Goal: Answer question/provide support

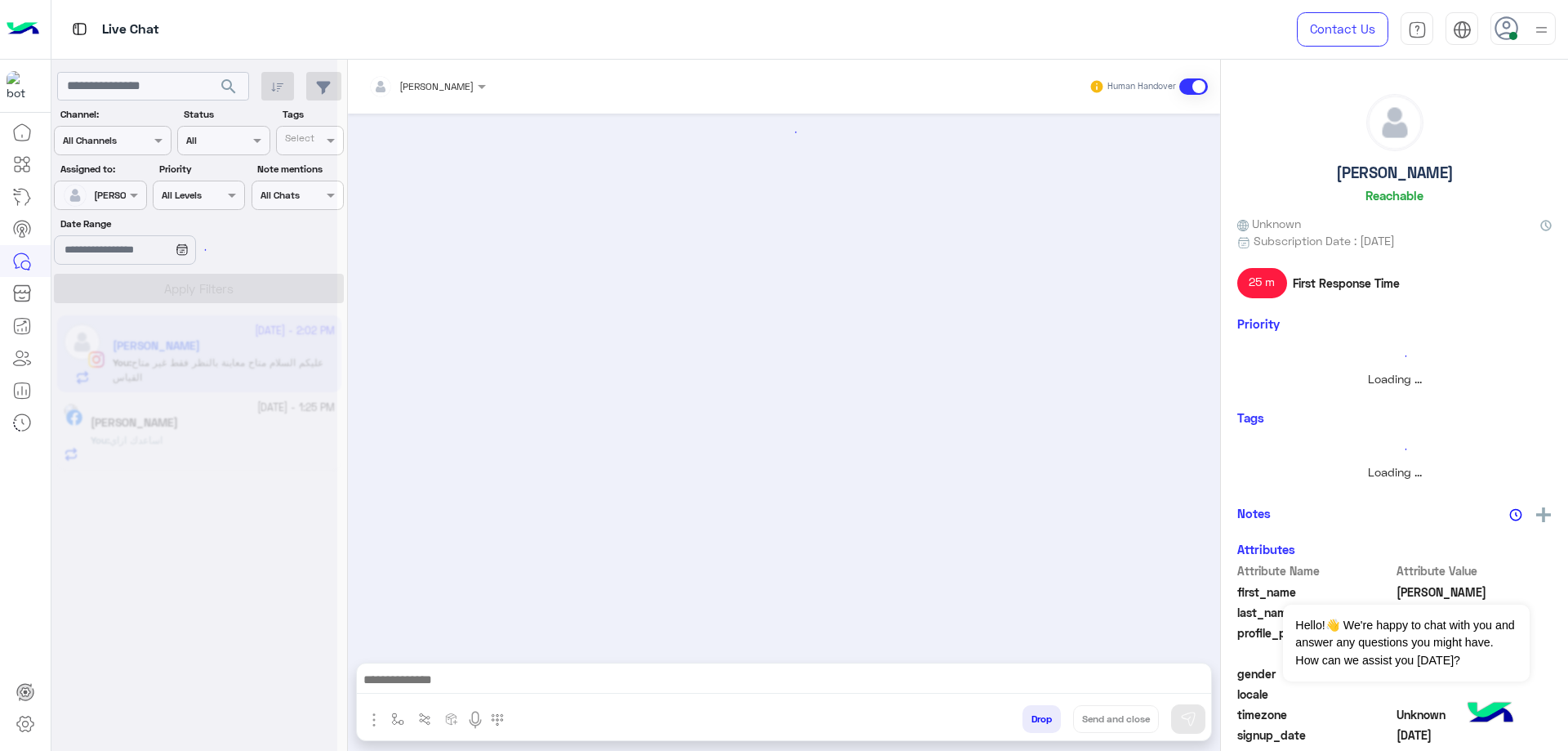
click at [1415, 160] on div "[PERSON_NAME]" at bounding box center [1394, 152] width 314 height 116
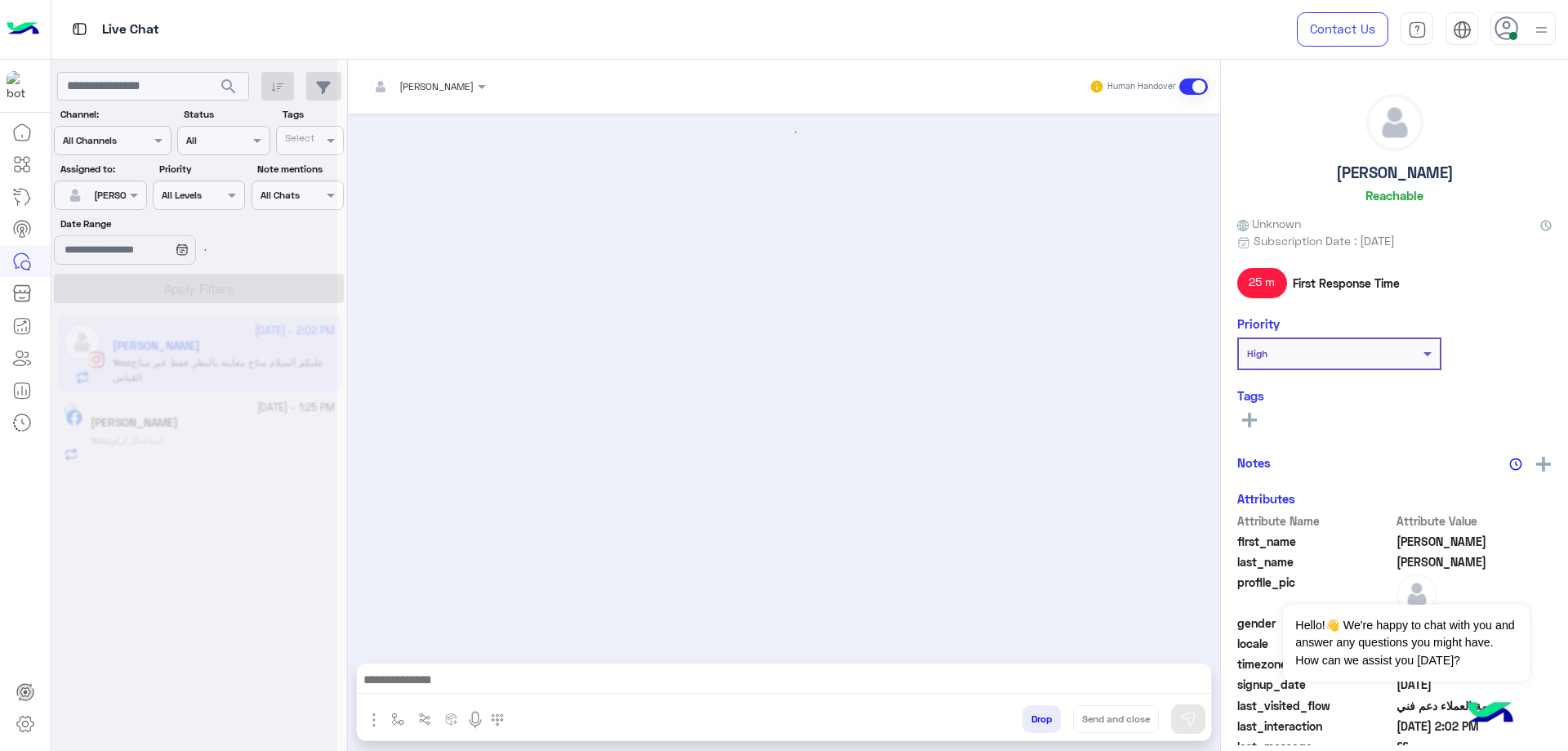
click at [1415, 160] on div "[PERSON_NAME]" at bounding box center [1394, 152] width 314 height 116
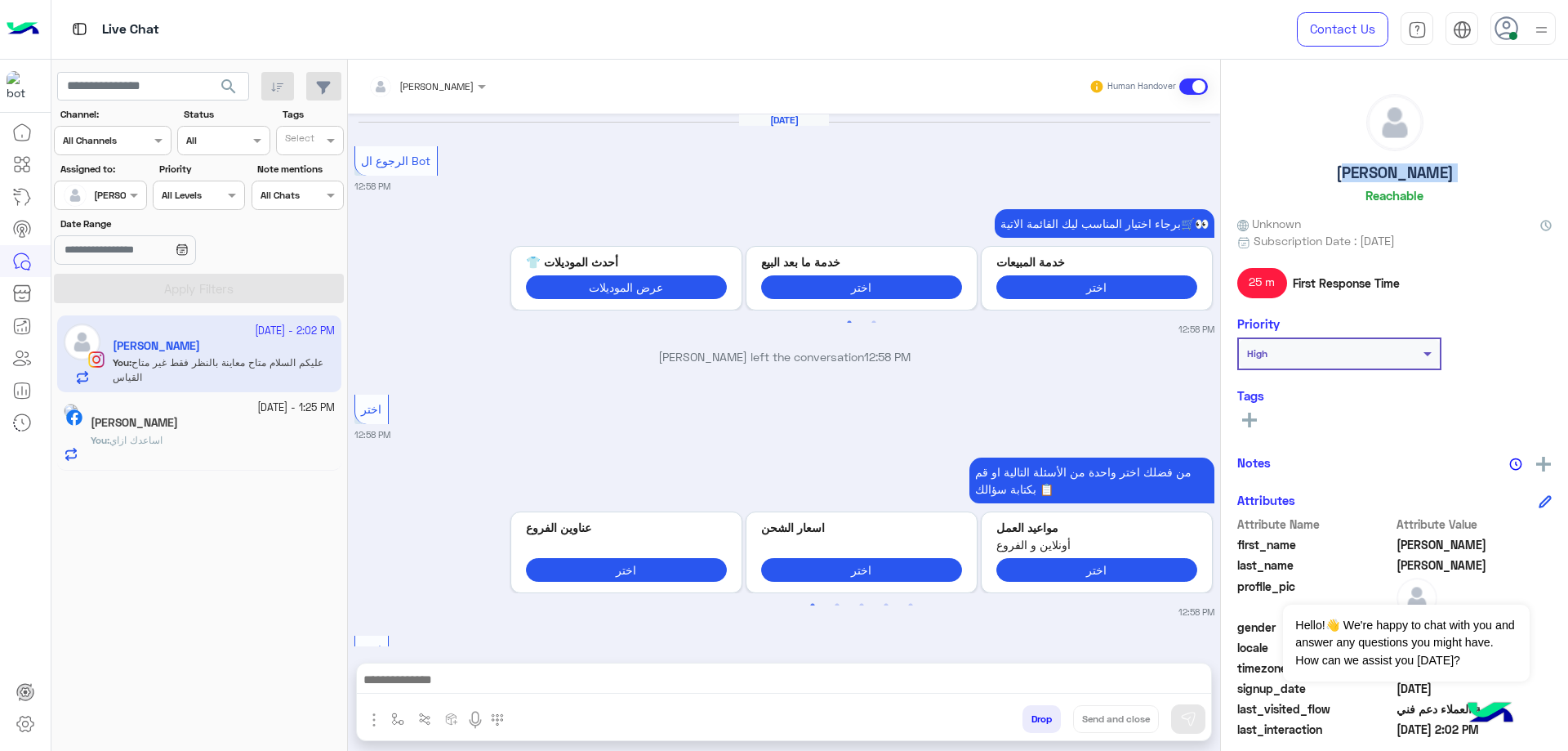
scroll to position [1745, 0]
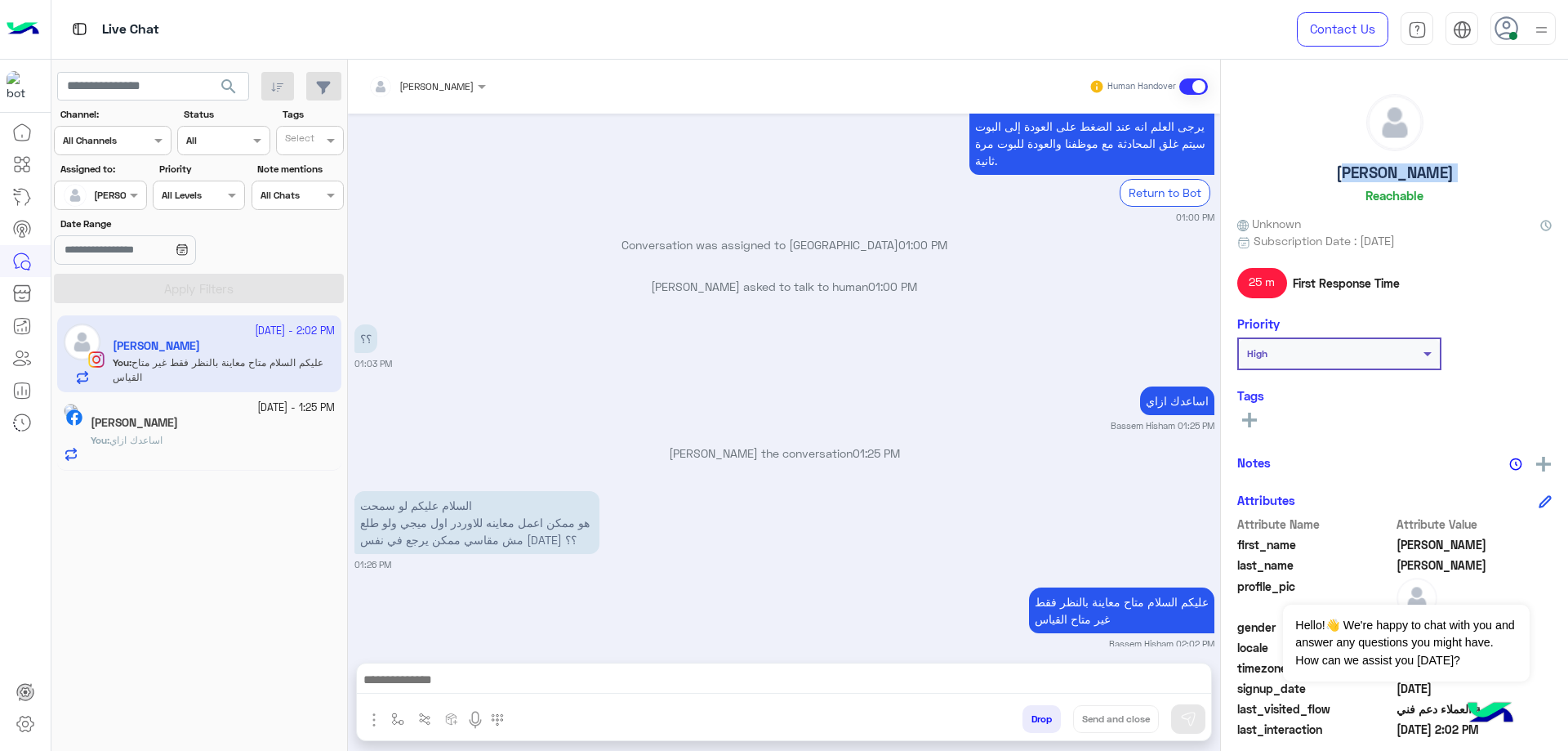
copy h5 "[PERSON_NAME]"
click at [1038, 719] on button "Drop" at bounding box center [1040, 719] width 38 height 27
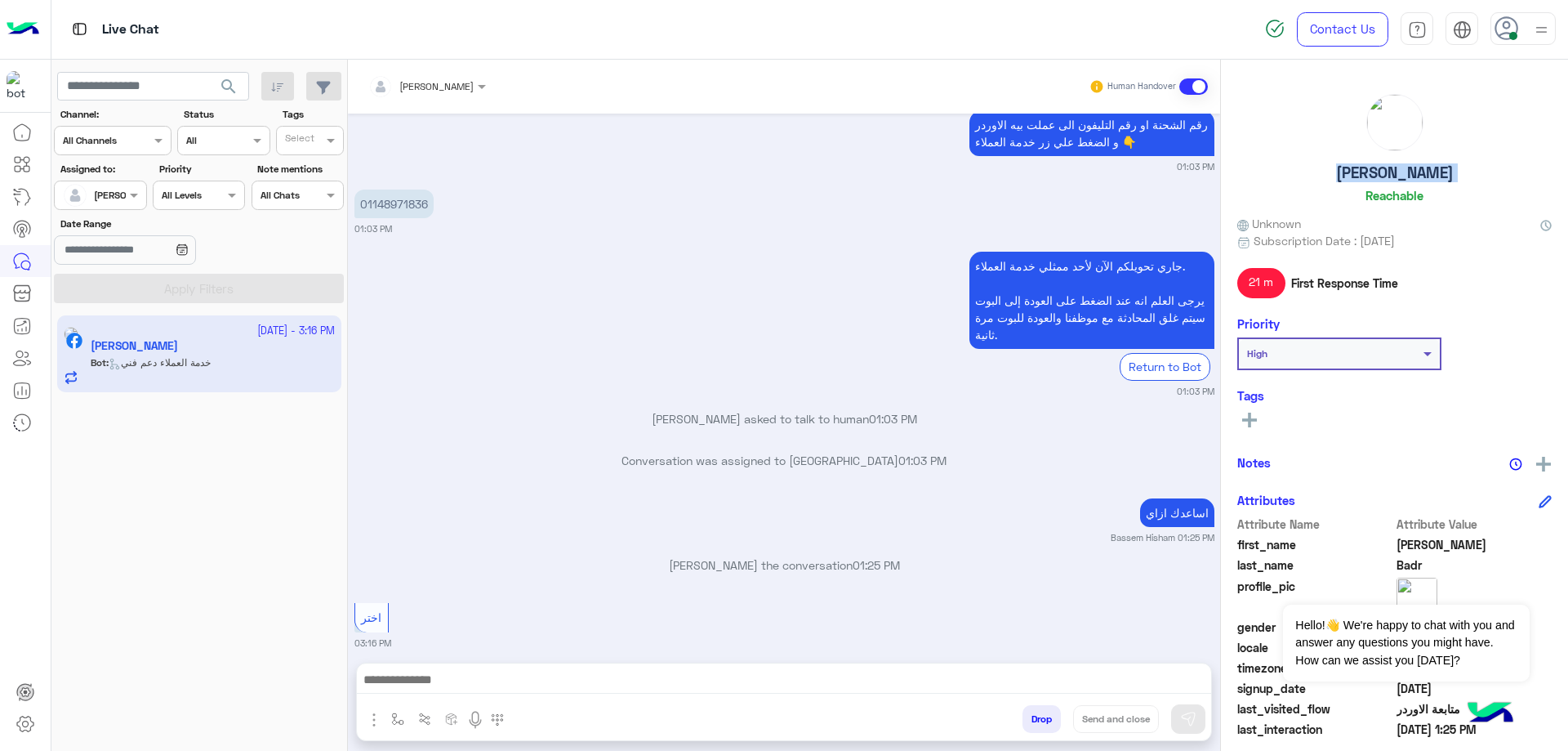
scroll to position [2770, 0]
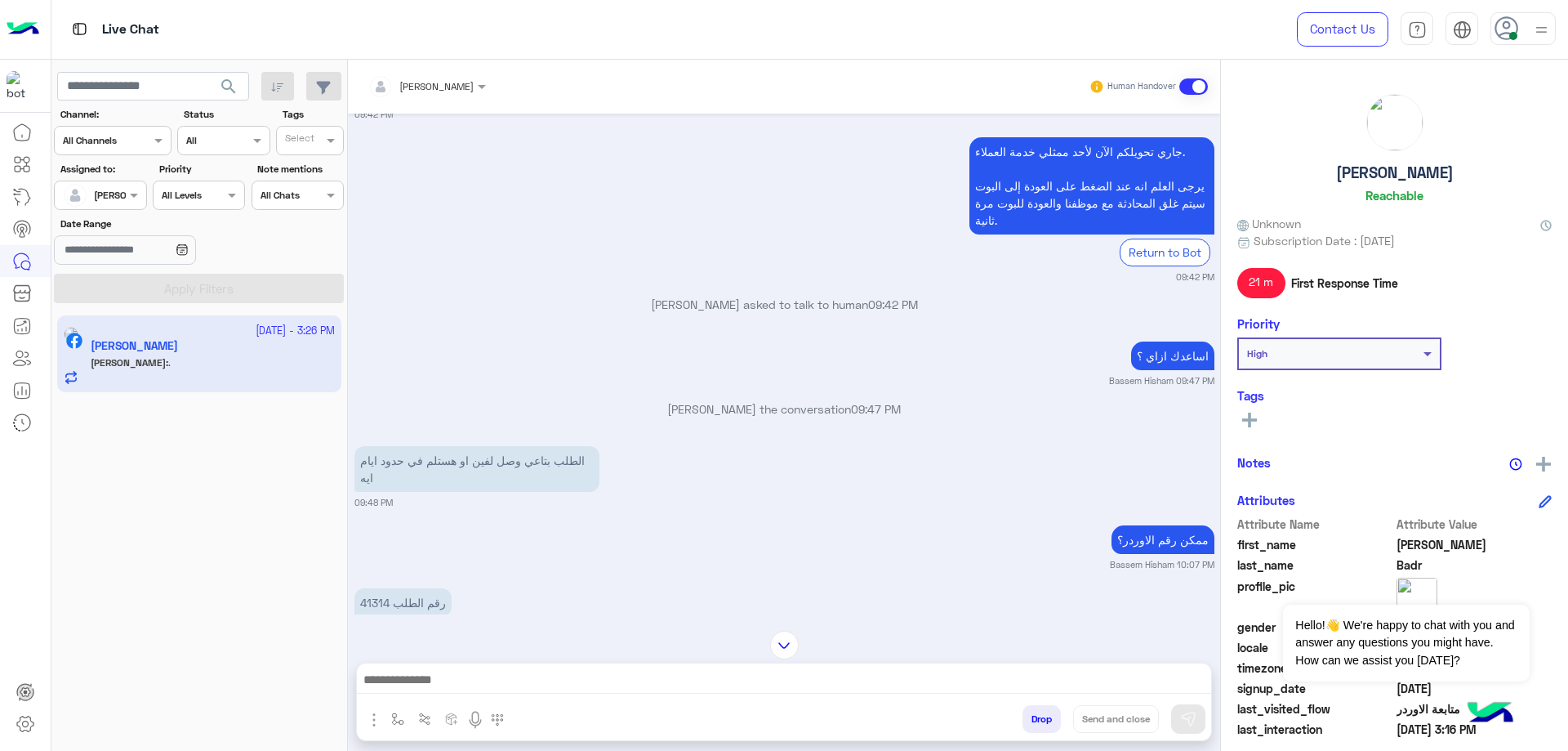
scroll to position [1400, 0]
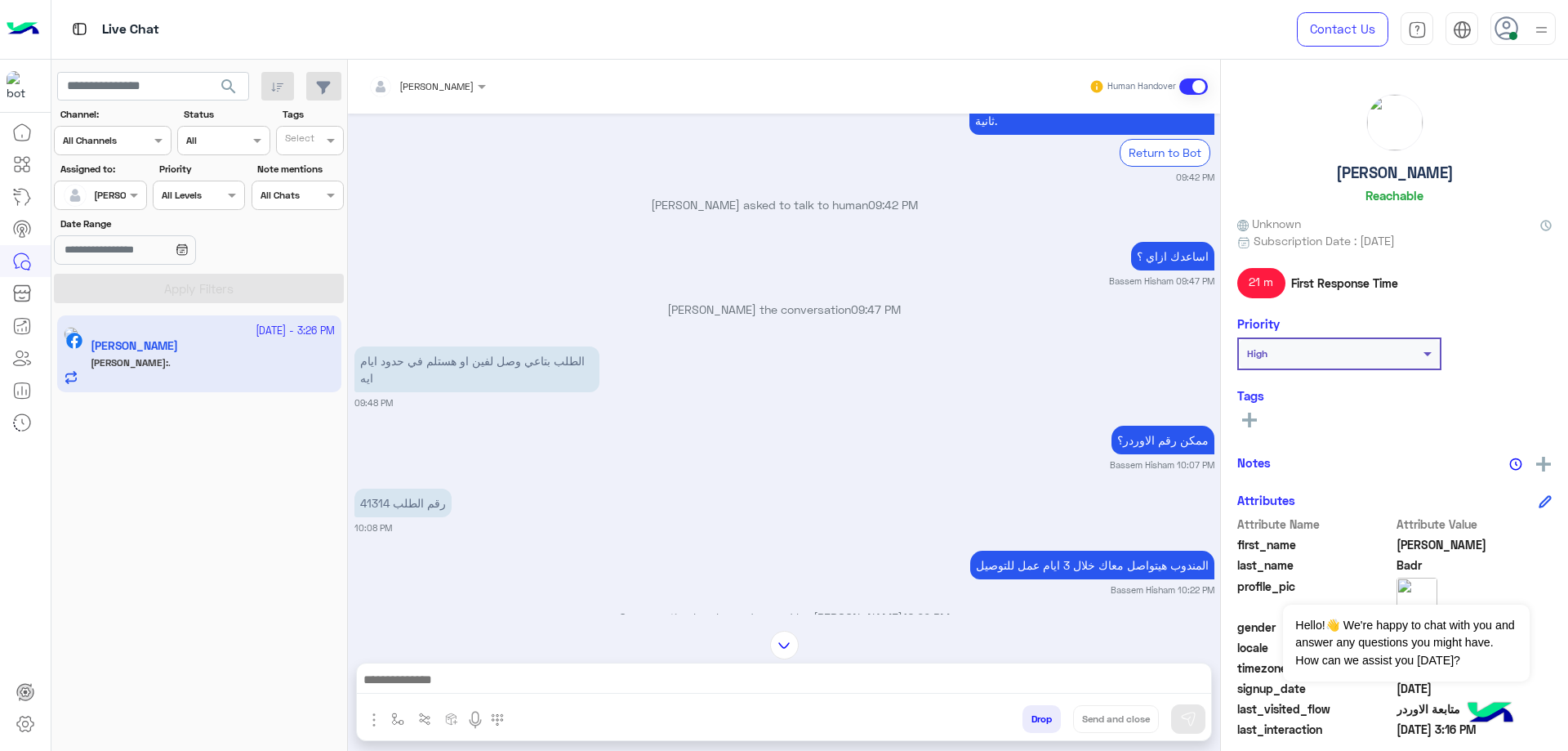
click at [368, 489] on p "رقم الطلب 41314" at bounding box center [402, 502] width 97 height 28
copy p "41314"
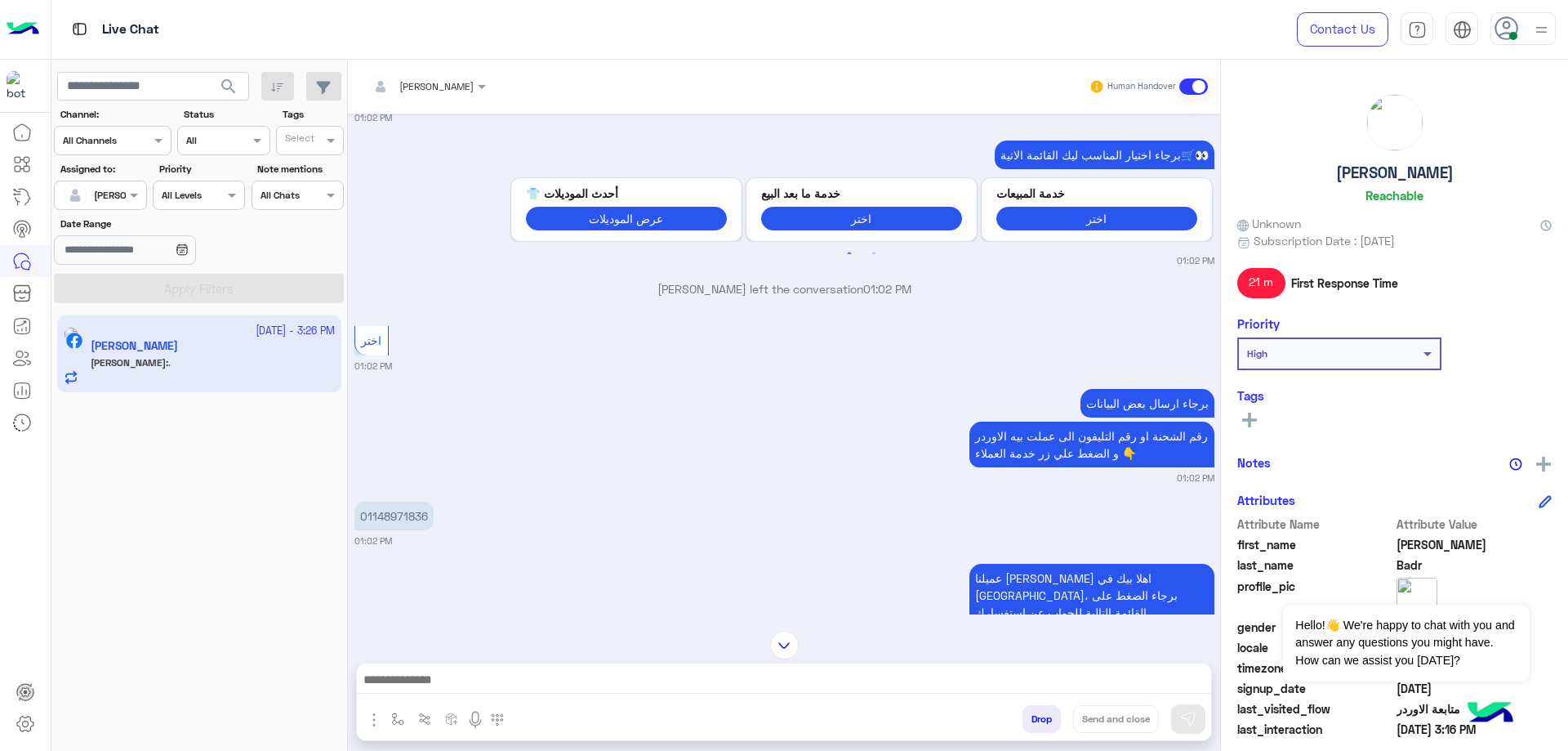
scroll to position [3850, 0]
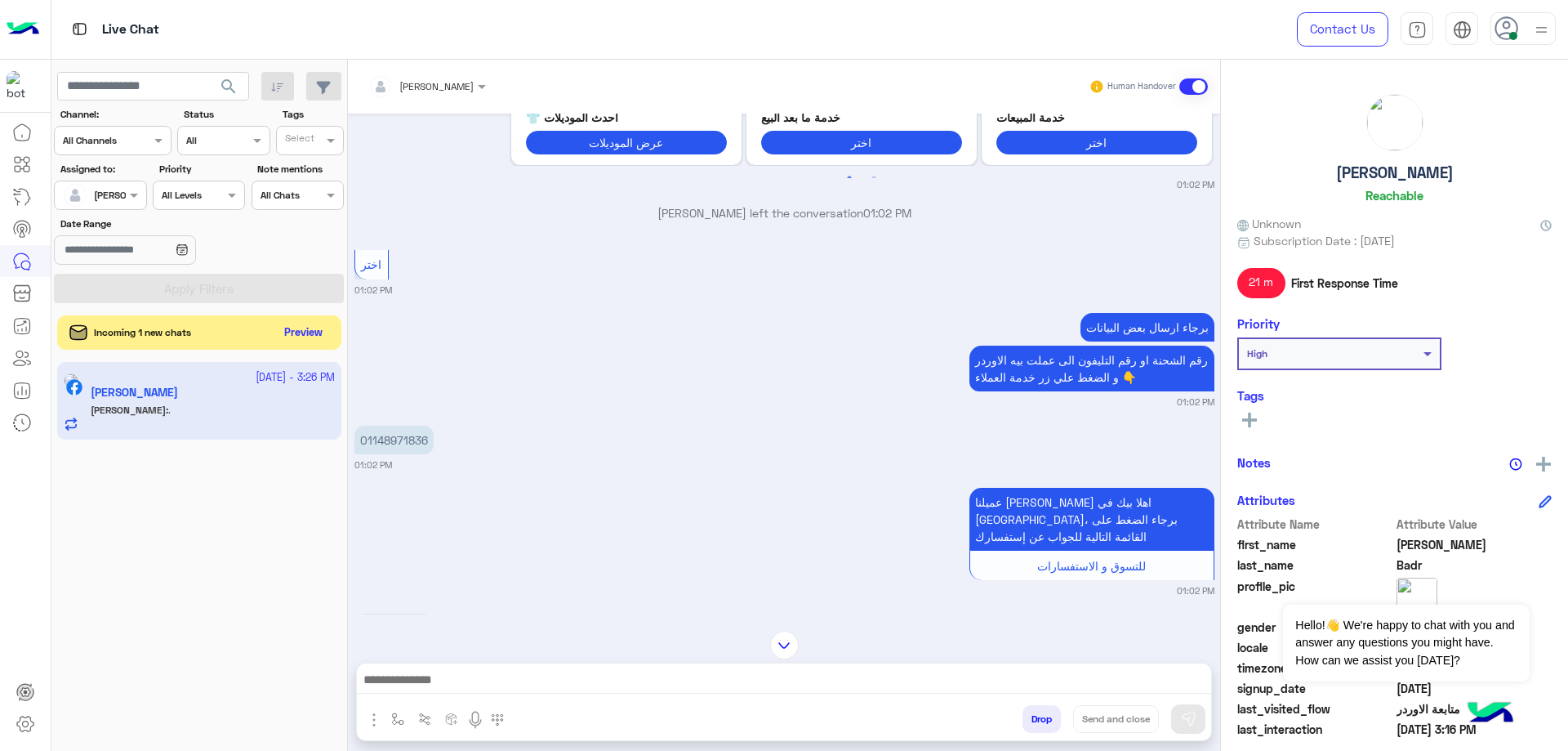
click at [317, 335] on button "Preview" at bounding box center [303, 333] width 51 height 23
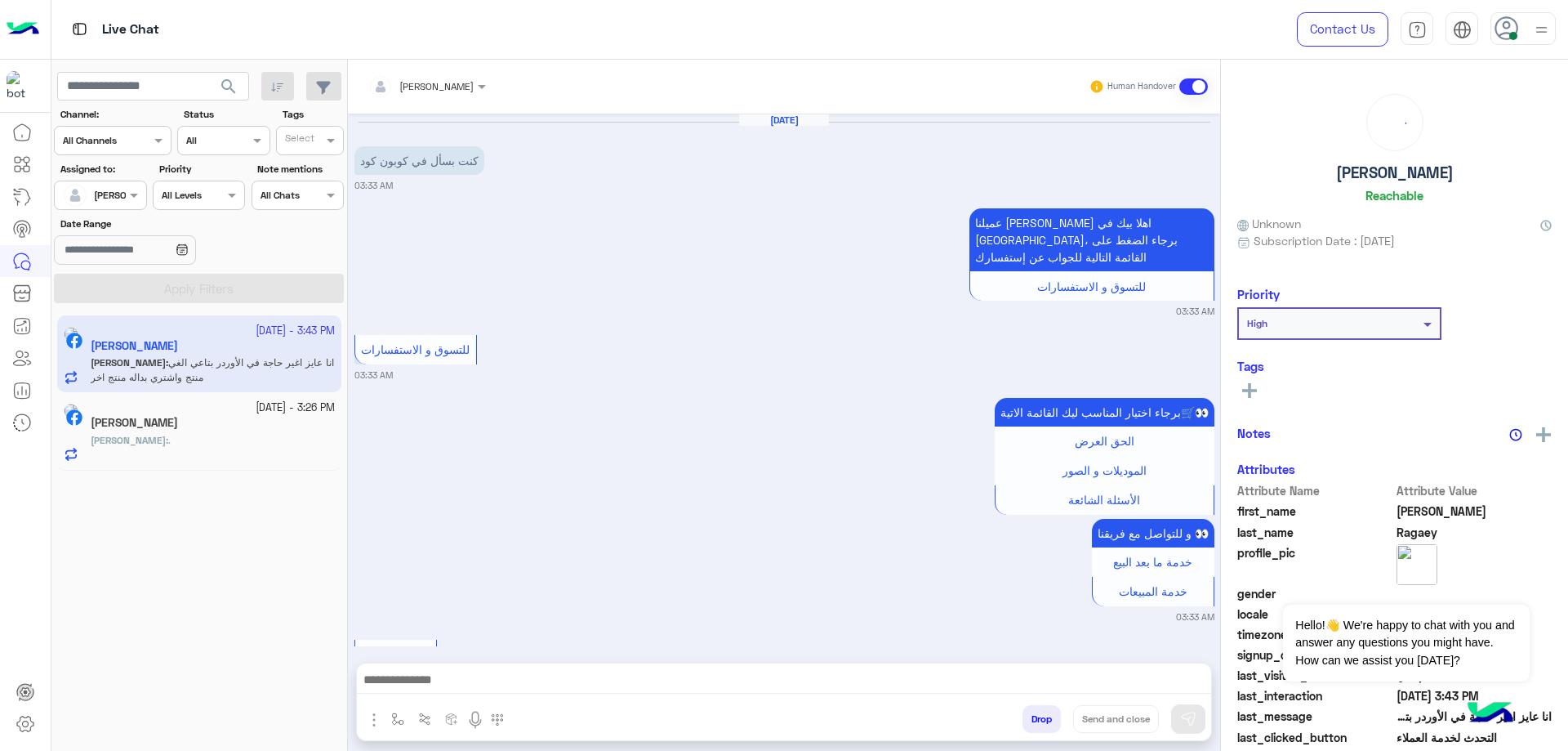
scroll to position [1713, 0]
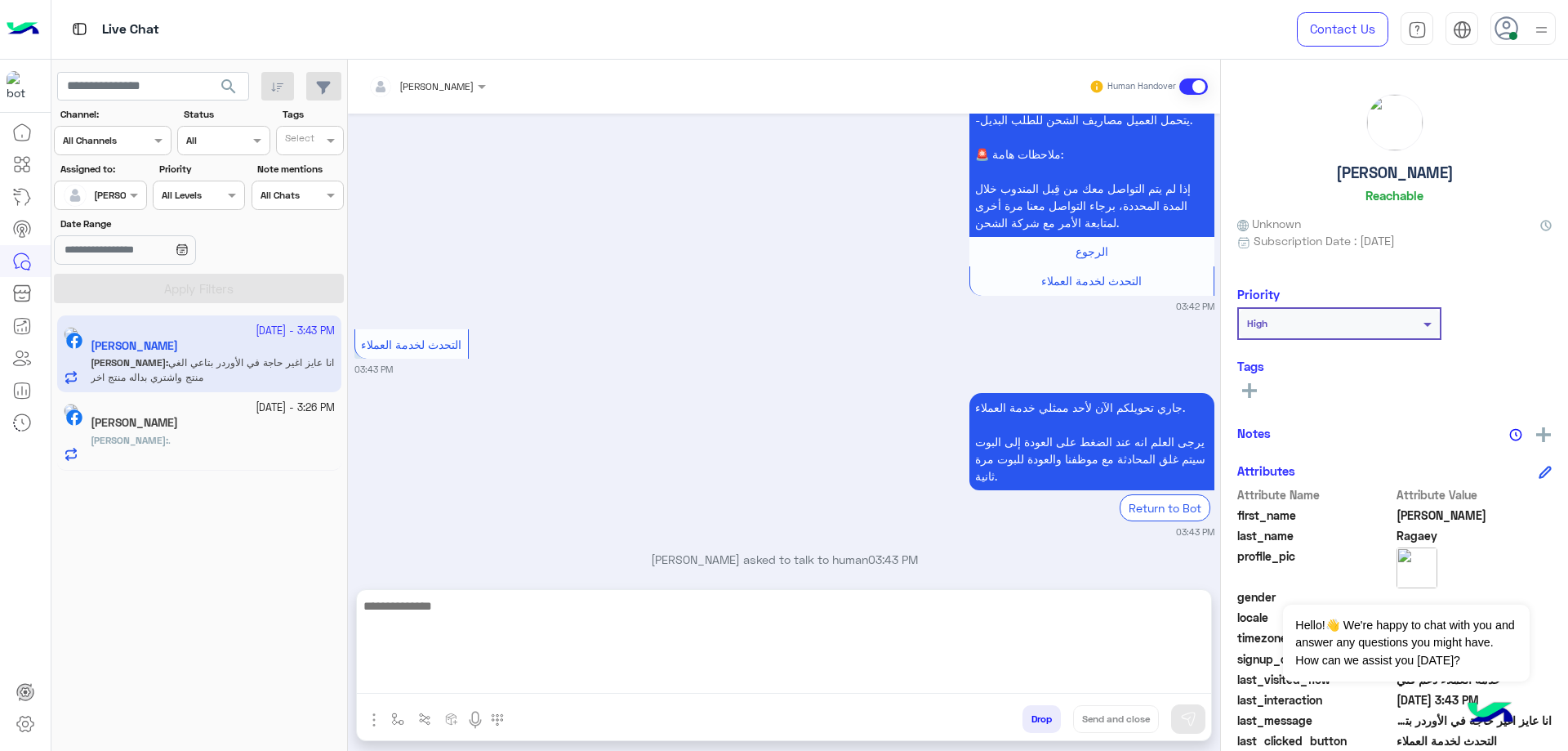
click at [480, 678] on textarea at bounding box center [784, 644] width 854 height 98
type textarea "**********"
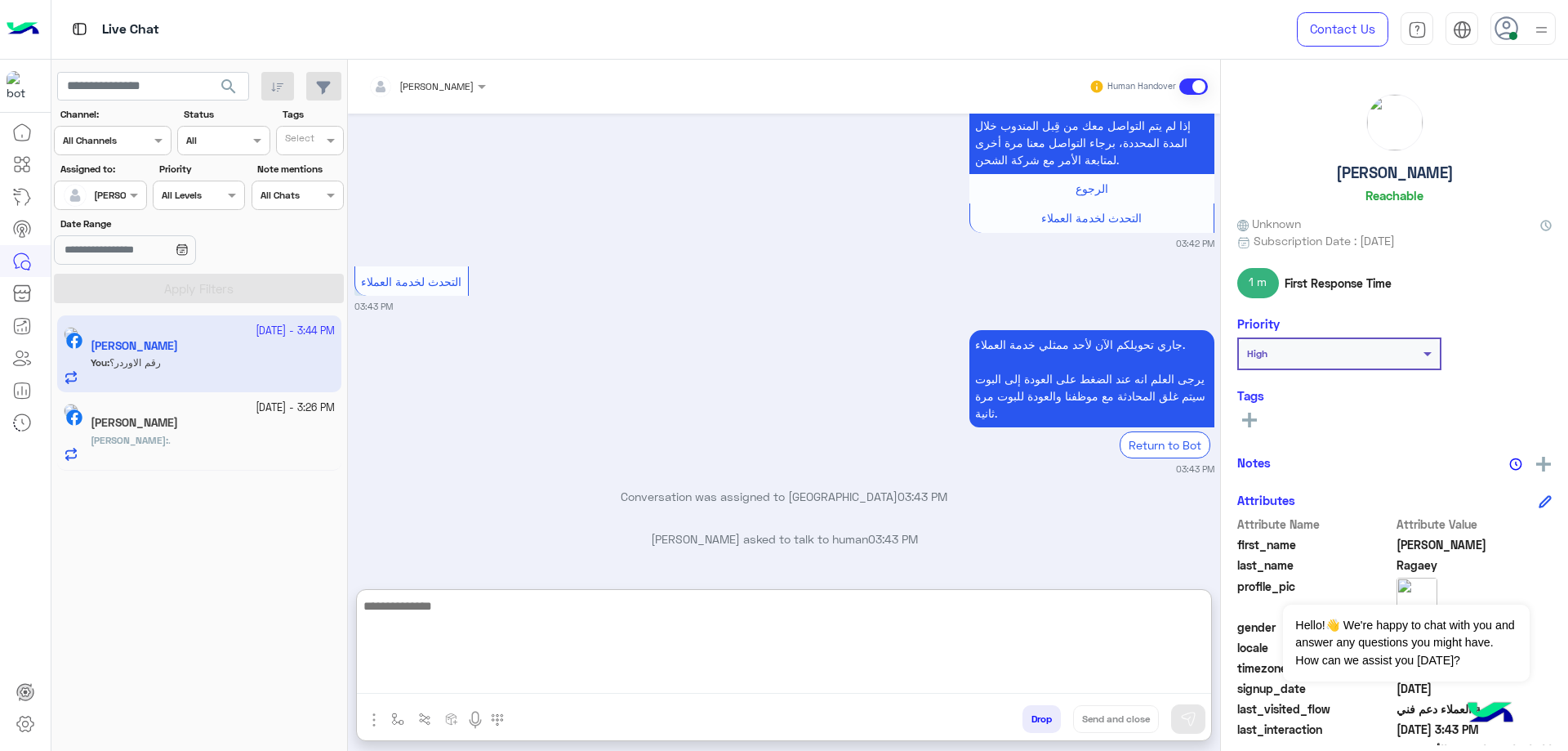
scroll to position [1891, 0]
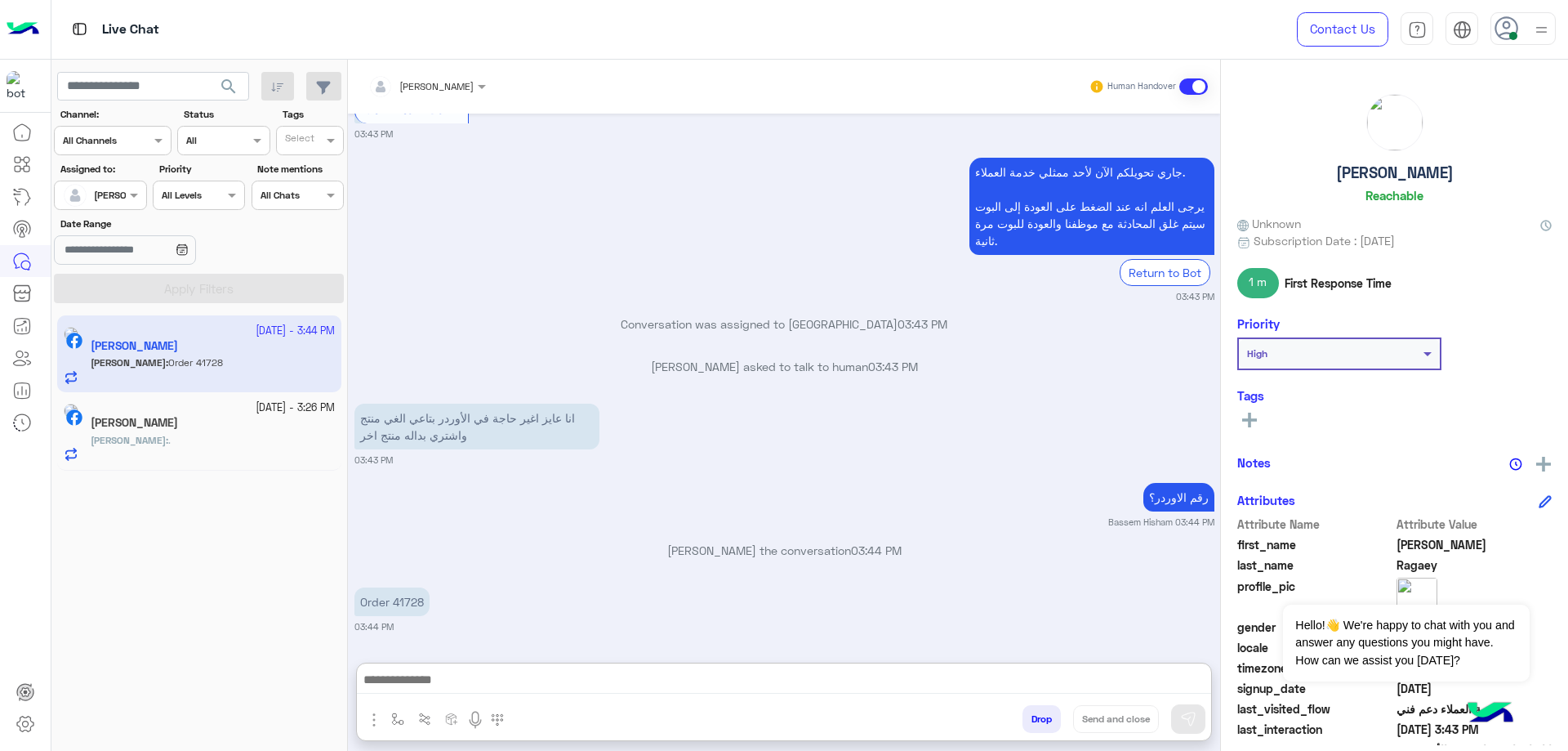
click at [414, 587] on p "Order 41728" at bounding box center [392, 601] width 75 height 28
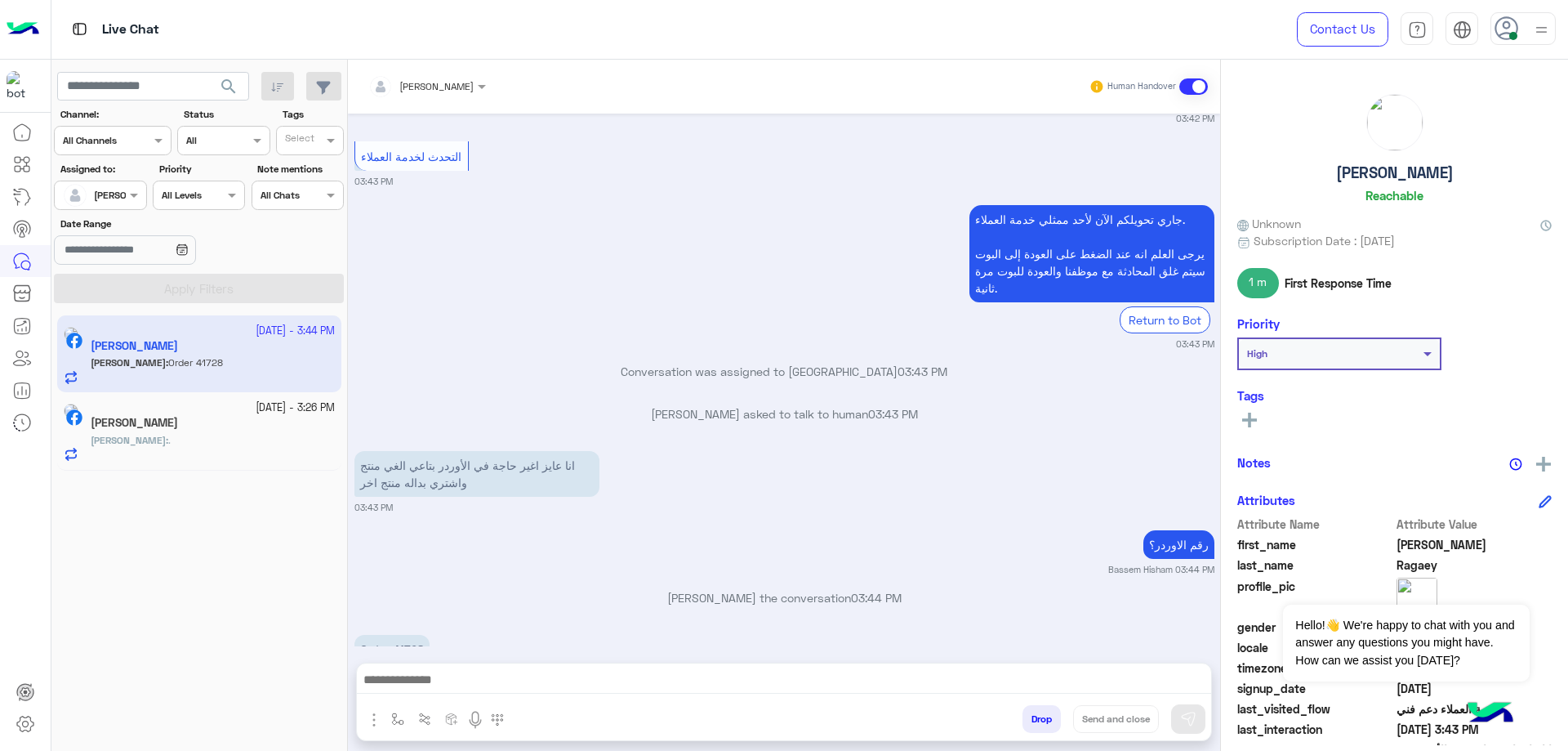
click at [414, 535] on div "May 4, 2025 كنت بسأل في كوبون كود 03:33 AM عميلنا العزيز Mahmoud اهلا بيك في إي…" at bounding box center [783, 380] width 872 height 533
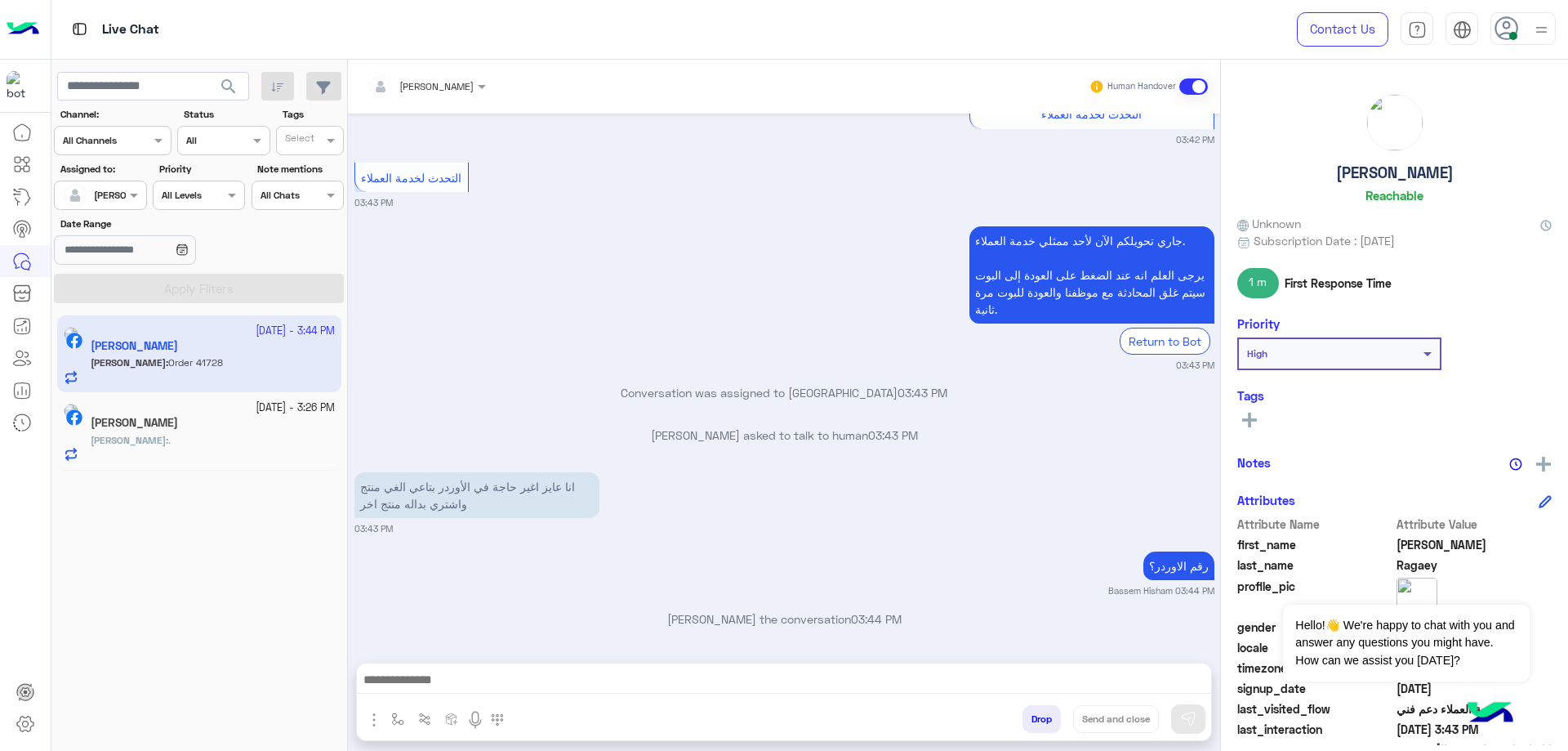
copy p "41728"
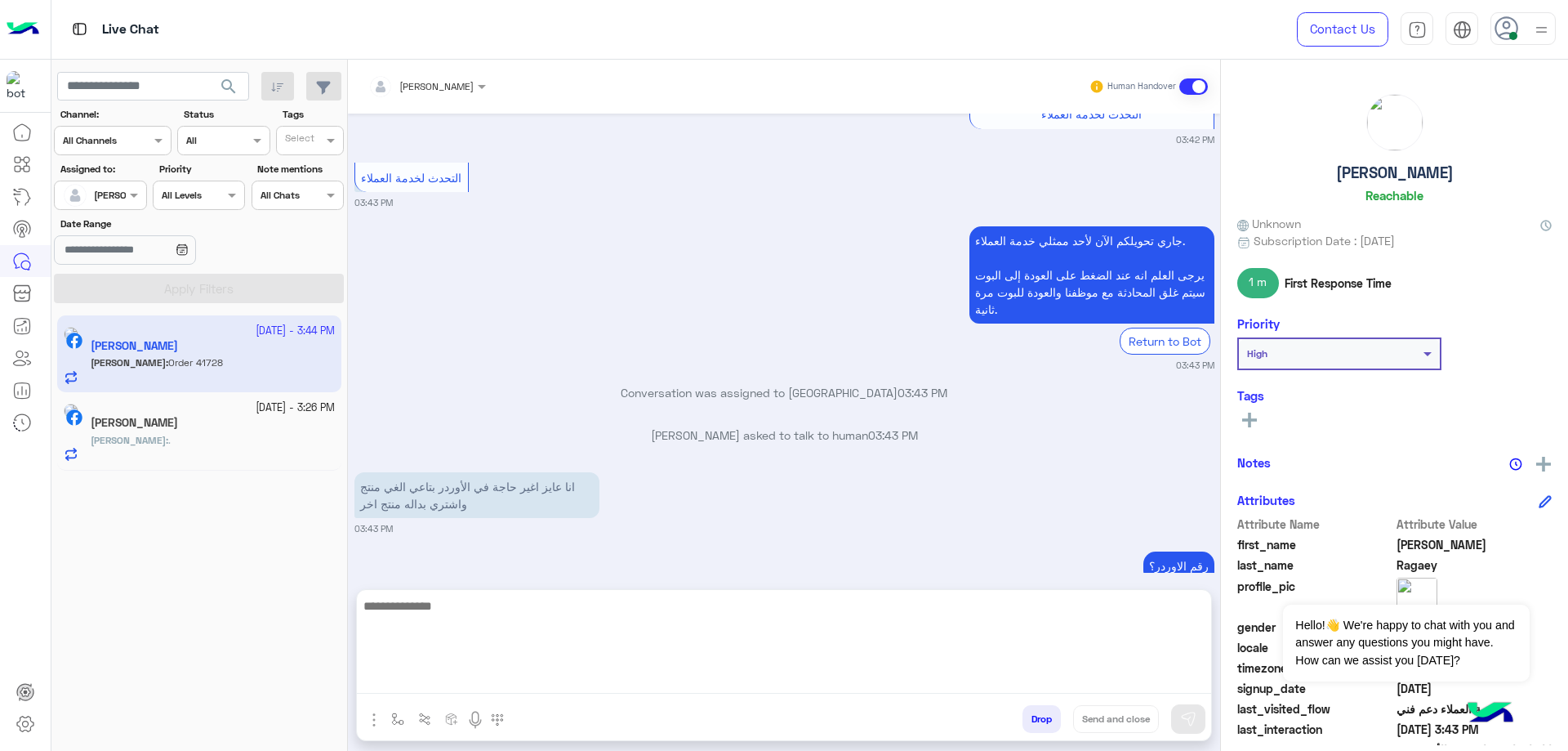
click at [489, 678] on textarea at bounding box center [784, 644] width 854 height 98
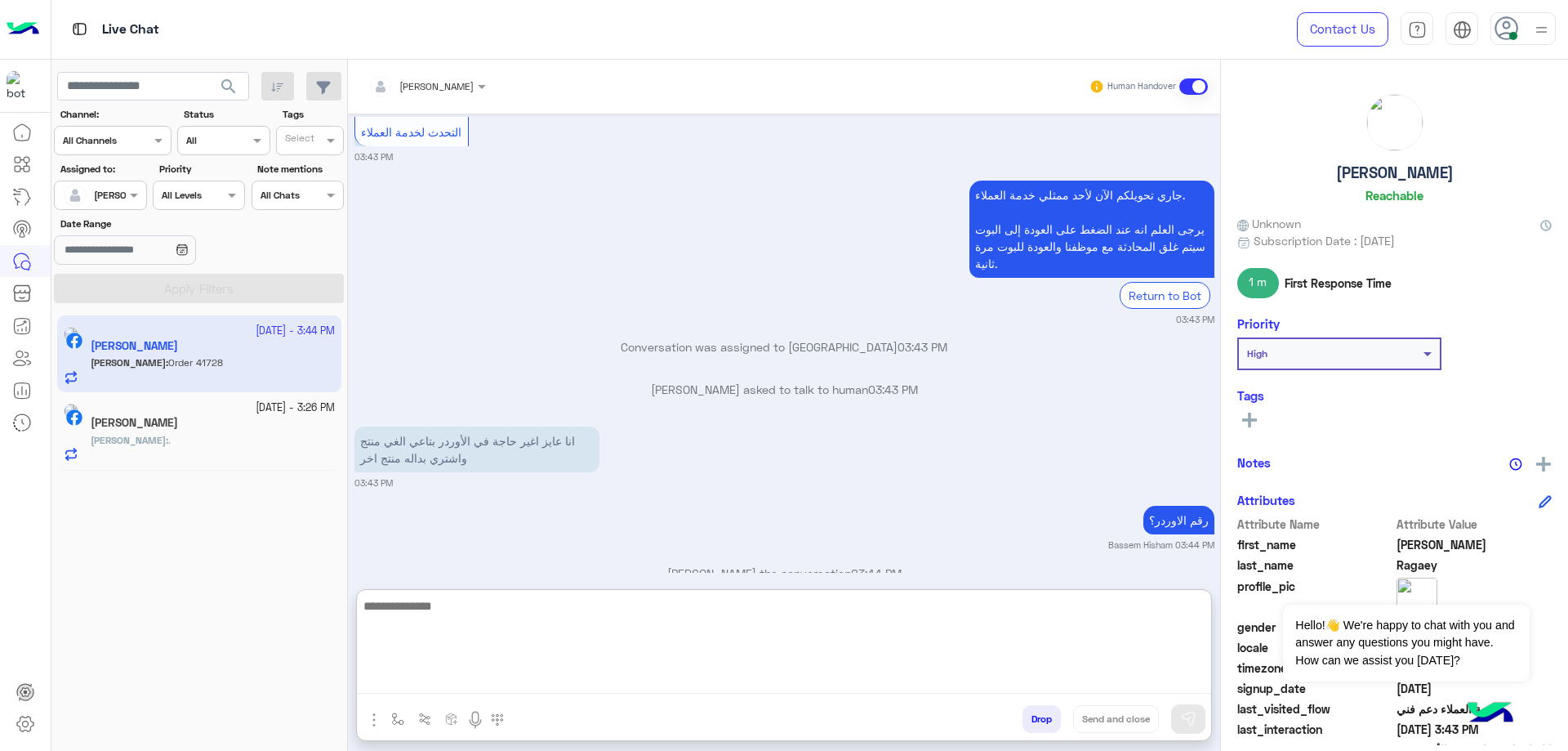
scroll to position [1953, 0]
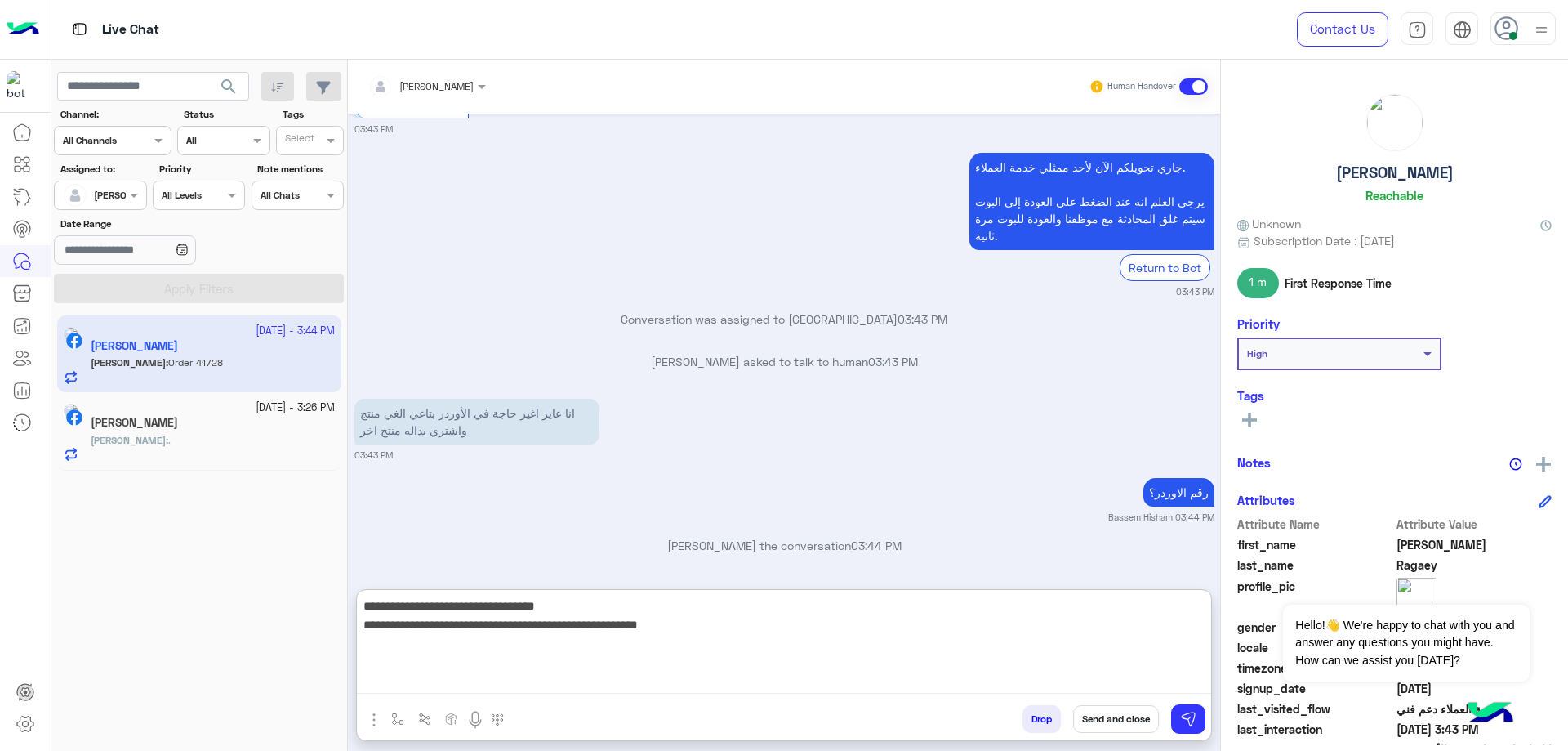
type textarea "**********"
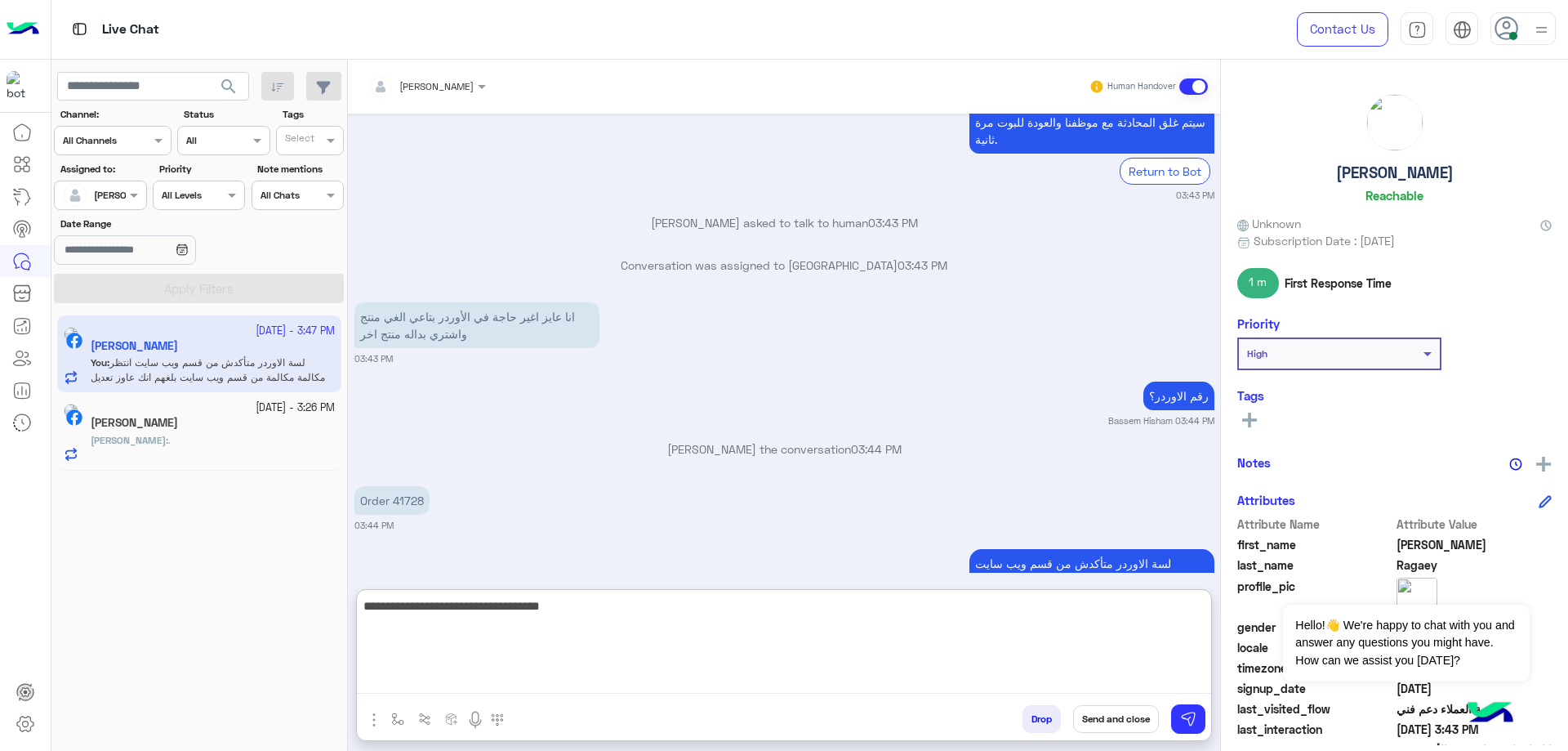
type textarea "**********"
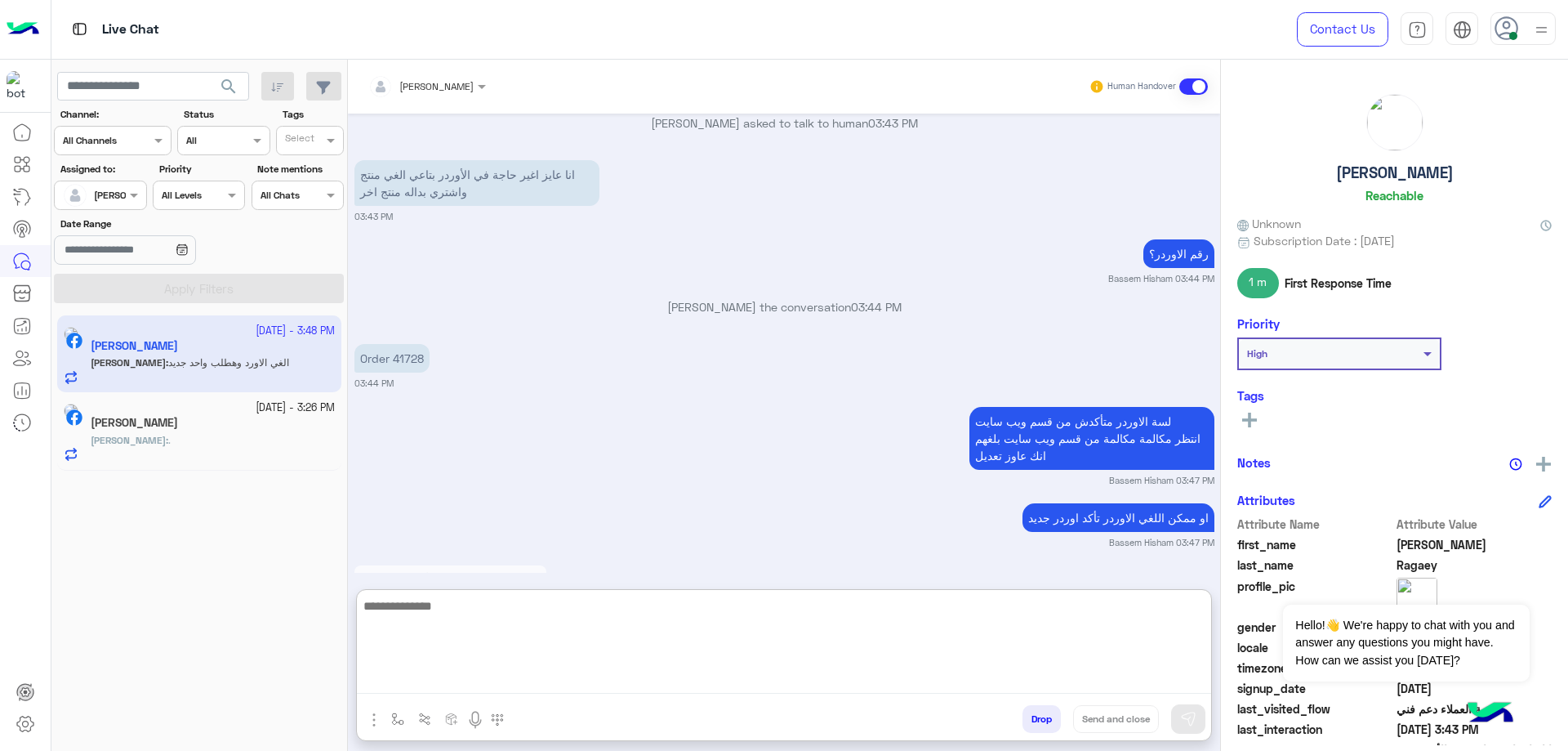
scroll to position [2266, 0]
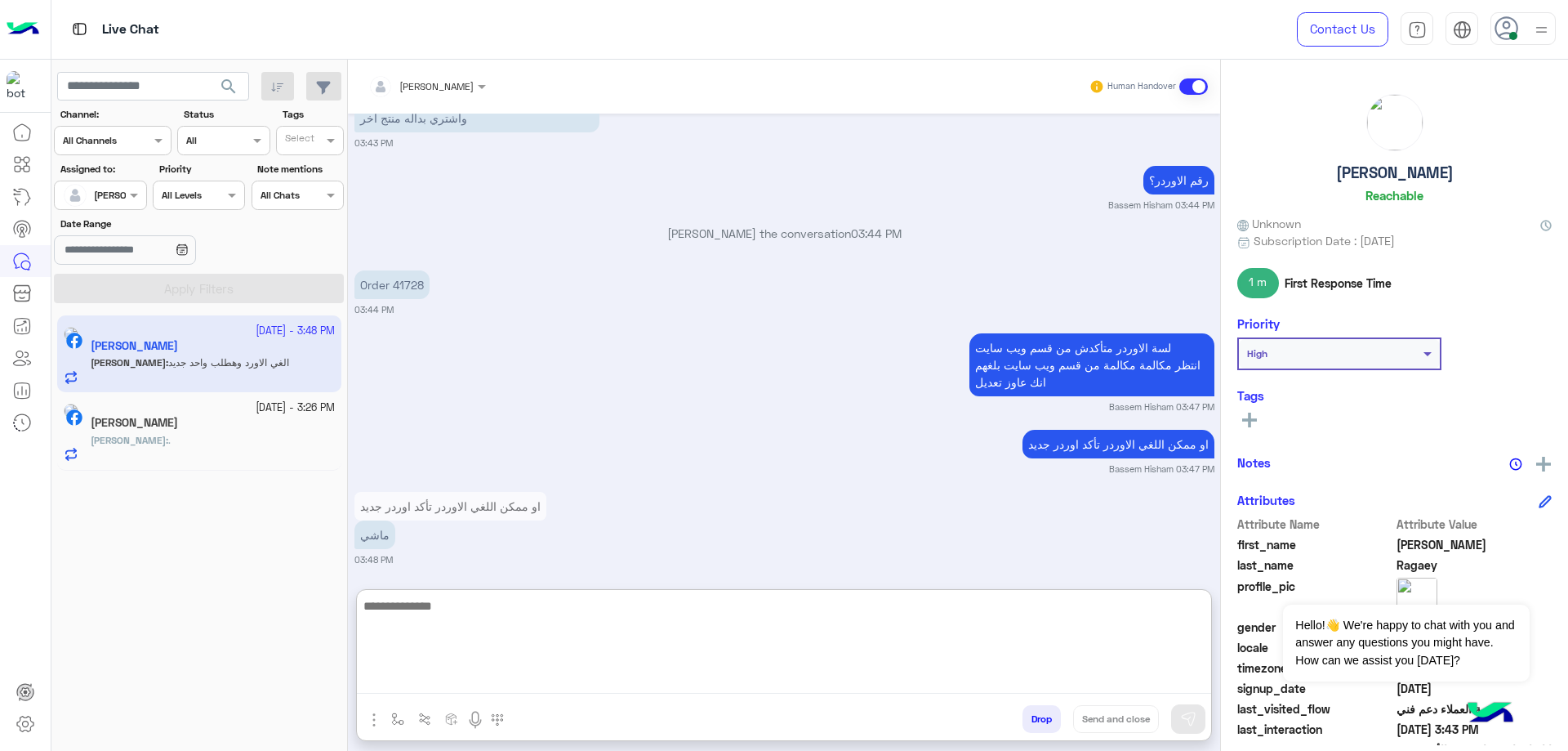
click at [530, 630] on textarea at bounding box center [784, 644] width 854 height 98
type textarea "**********"
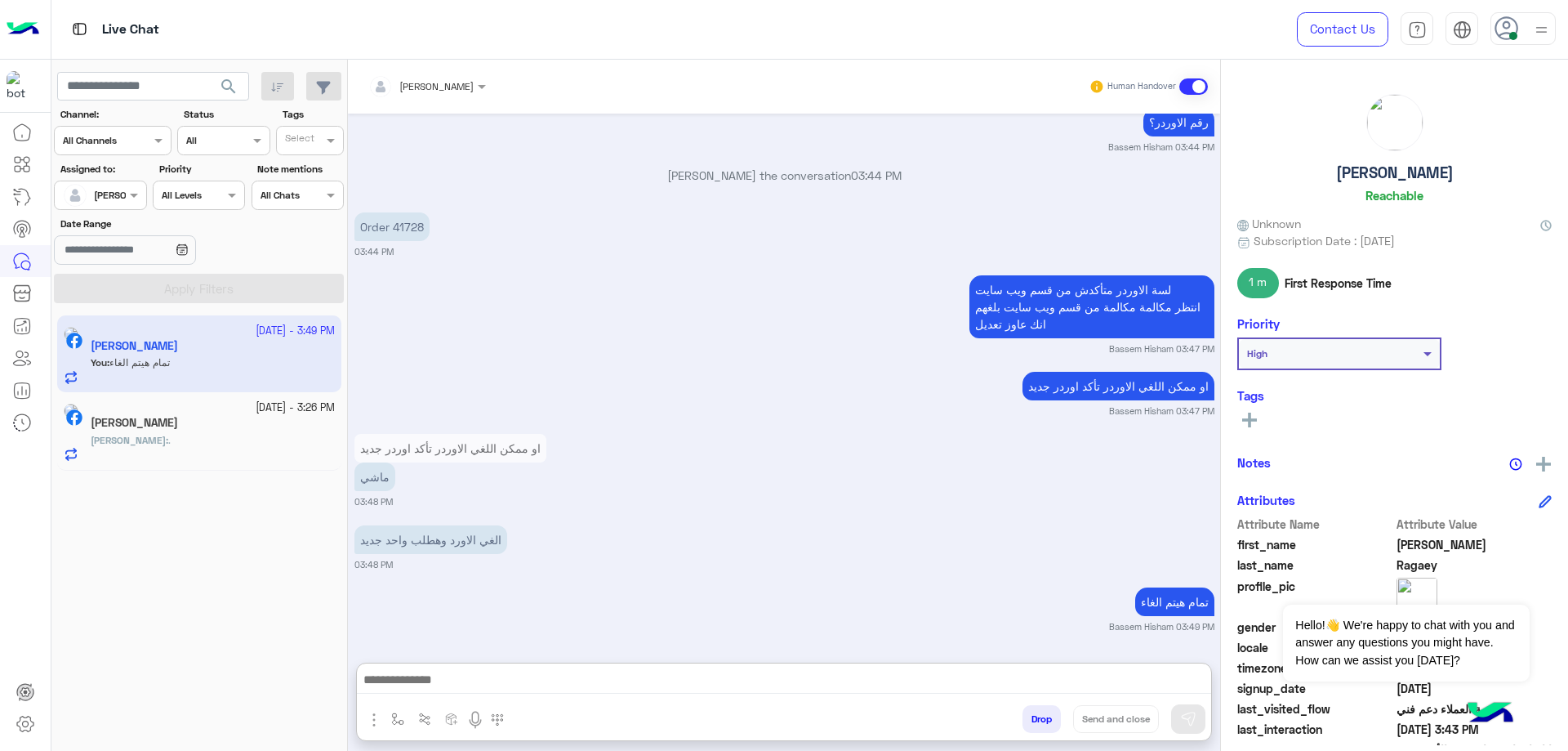
click at [1032, 717] on button "Drop" at bounding box center [1040, 719] width 38 height 27
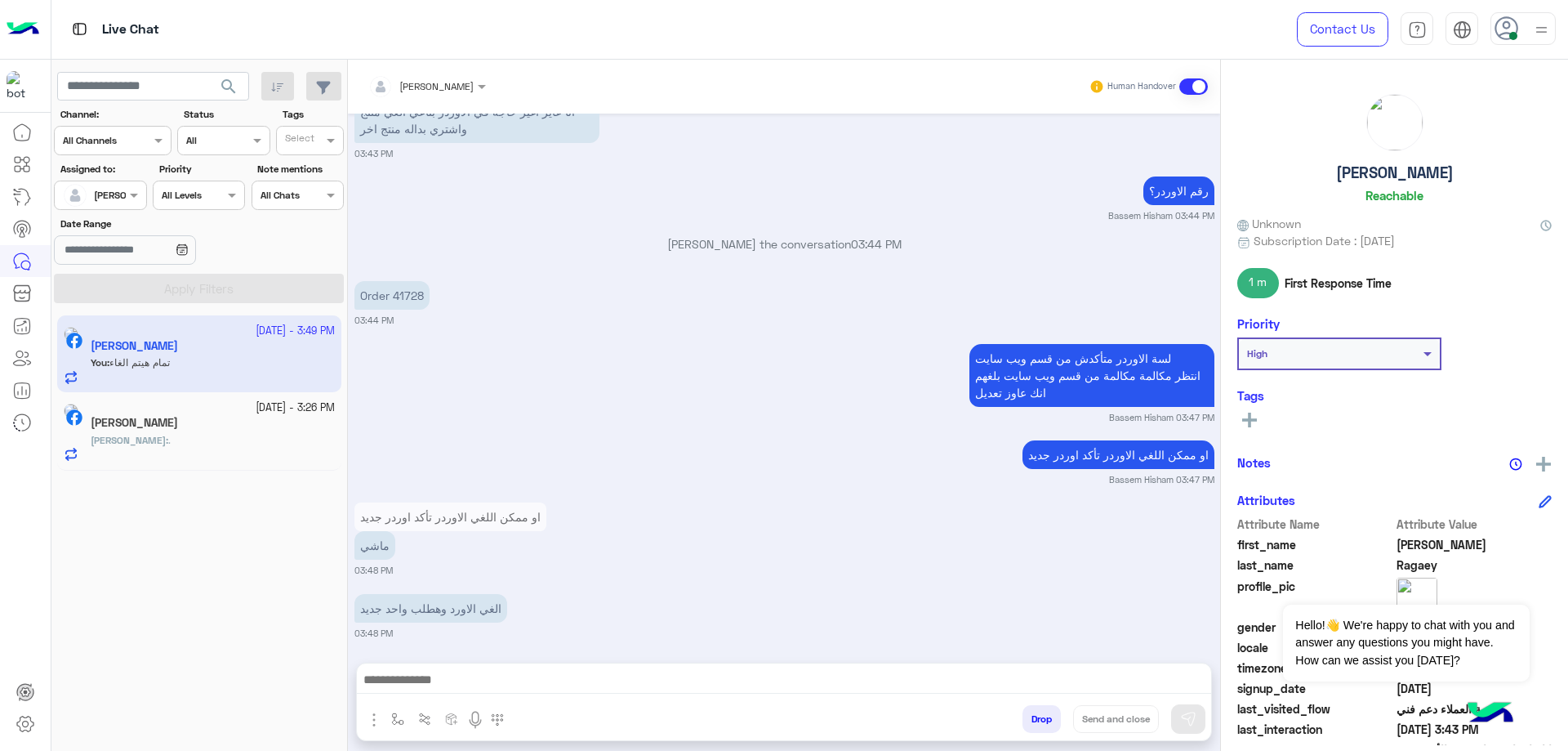
scroll to position [2297, 0]
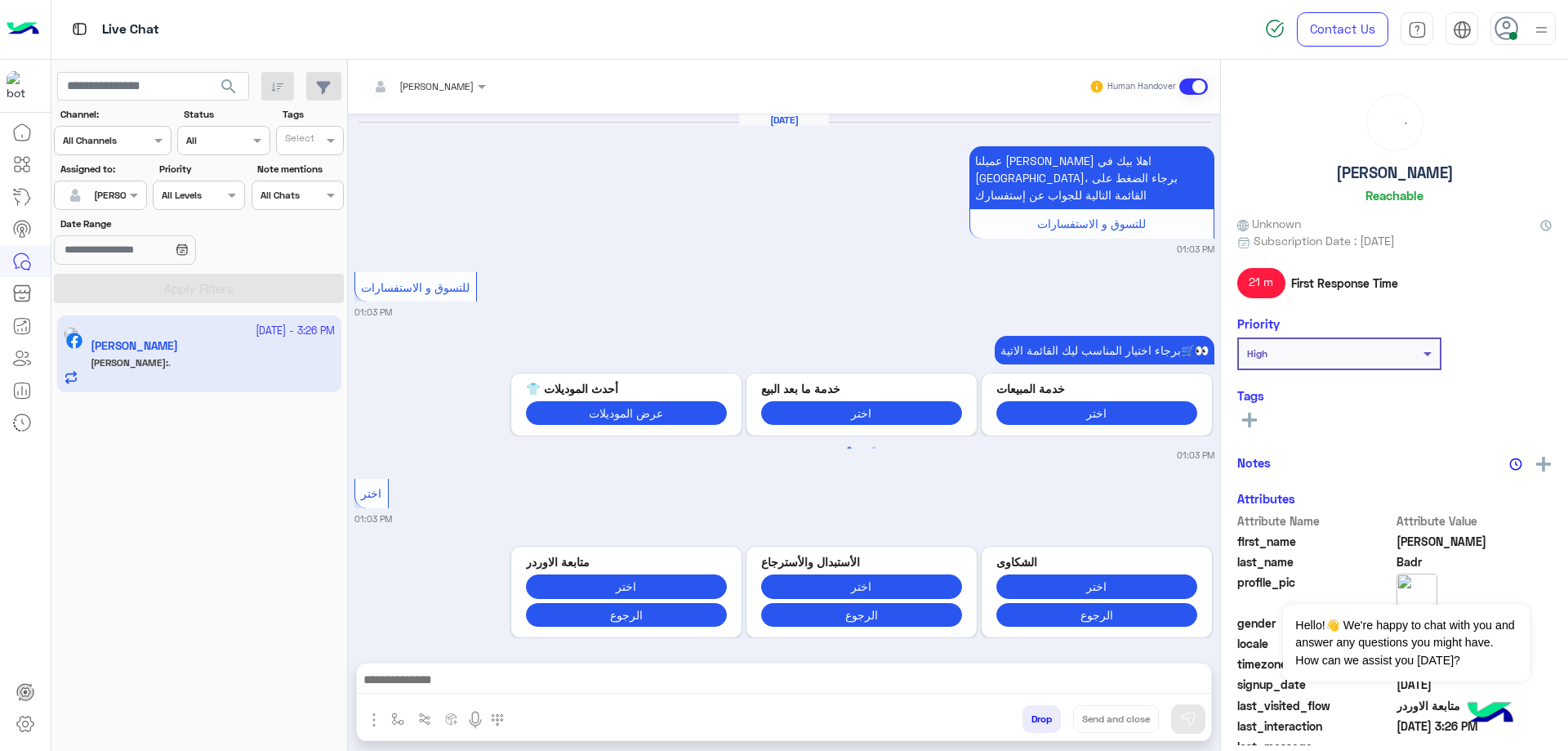
scroll to position [1246, 0]
